Goal: Transaction & Acquisition: Purchase product/service

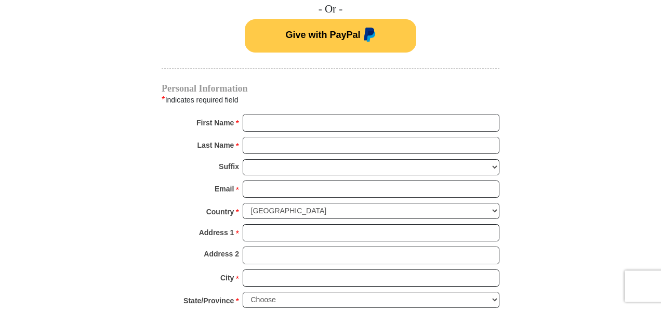
scroll to position [727, 0]
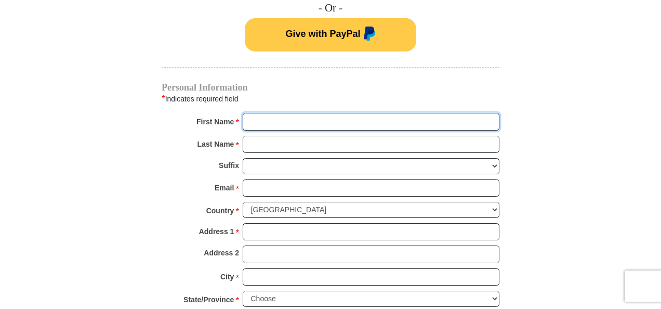
click at [302, 115] on input "First Name *" at bounding box center [371, 122] width 257 height 18
type input "s"
type input "[PERSON_NAME]"
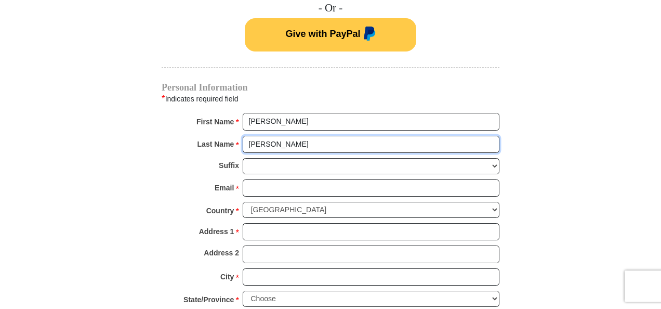
type input "[PERSON_NAME]"
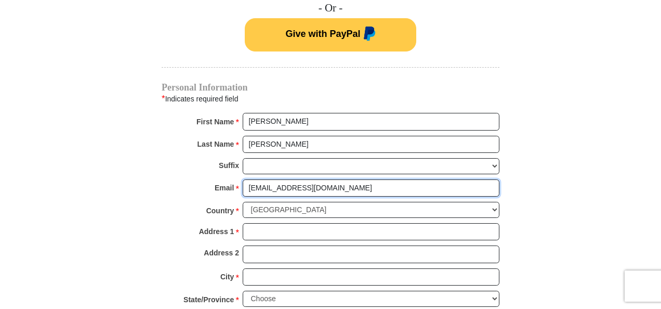
type input "[EMAIL_ADDRESS][DOMAIN_NAME]"
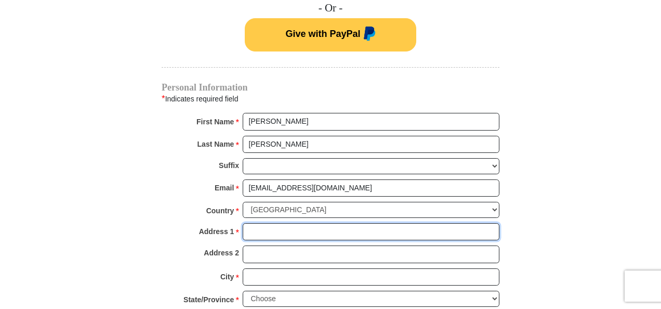
click at [270, 223] on input "Address 1 *" at bounding box center [371, 232] width 257 height 18
type input "[STREET_ADDRESS]"
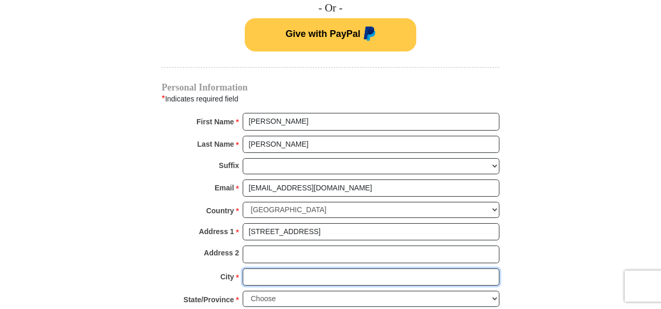
type input "HGHLNDS RANCH"
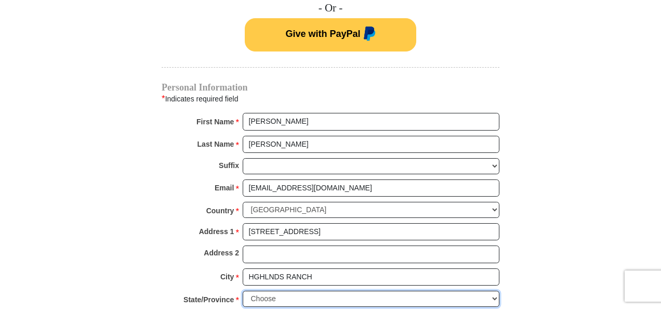
select select "CO"
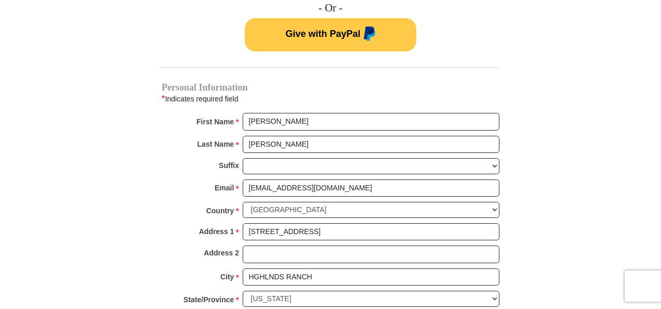
type input "80126-7839"
type input "7204809212"
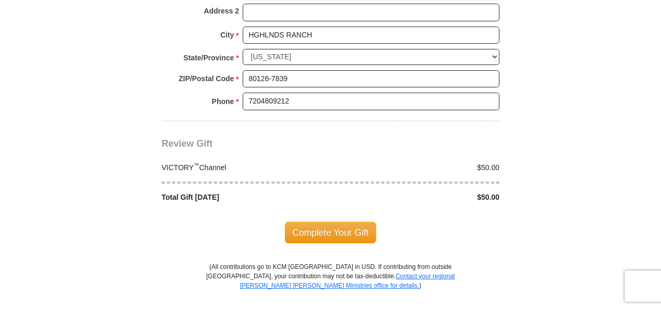
scroll to position [987, 0]
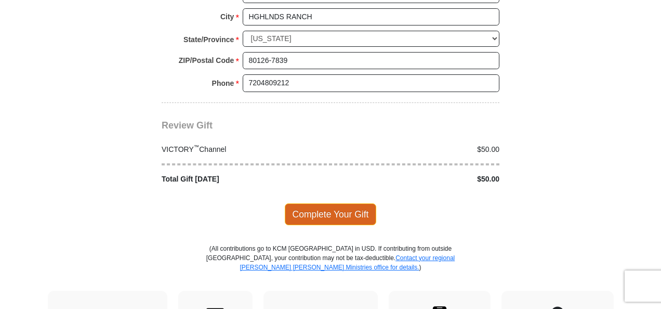
click at [333, 203] on span "Complete Your Gift" at bounding box center [331, 214] width 92 height 22
